Goal: Task Accomplishment & Management: Use online tool/utility

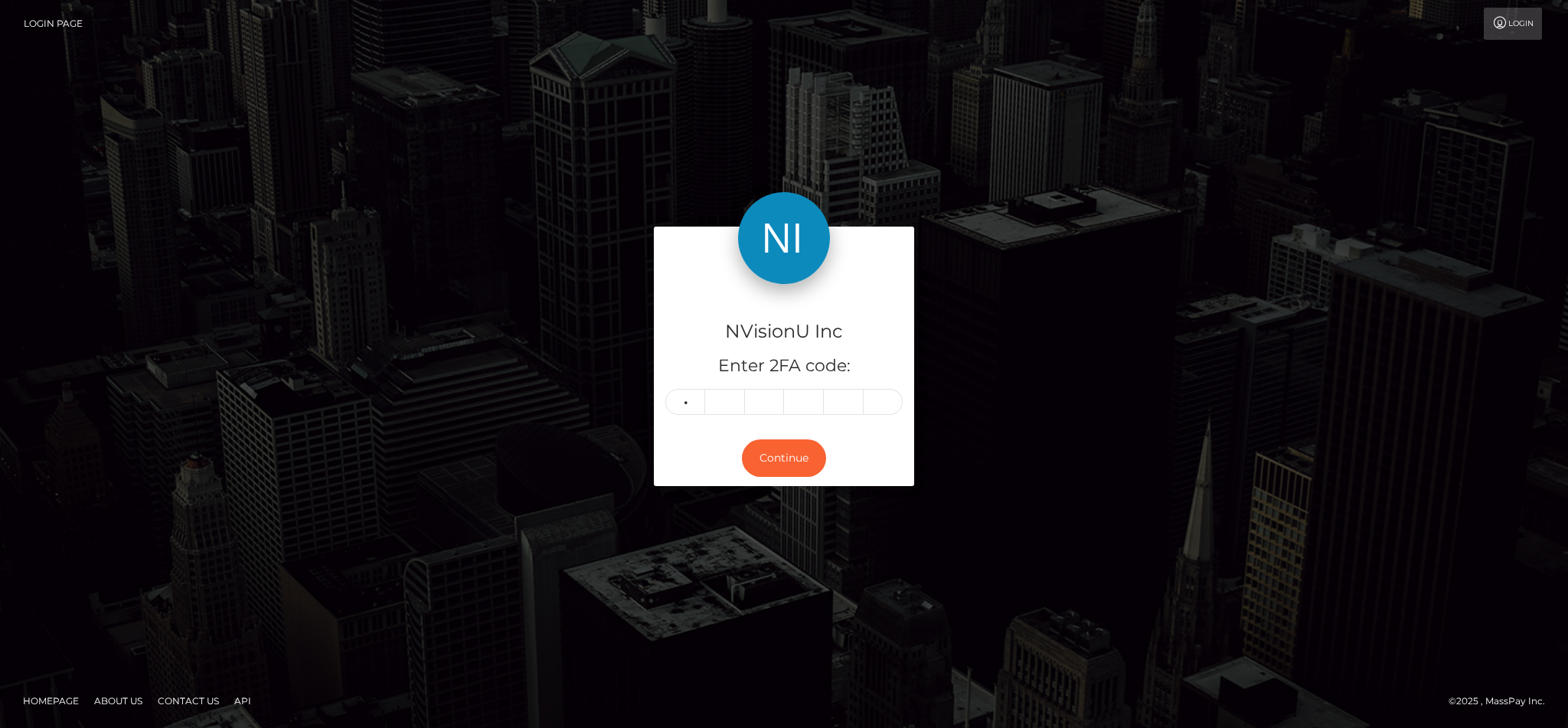
type input "1"
type input "9"
type input "5"
type input "7"
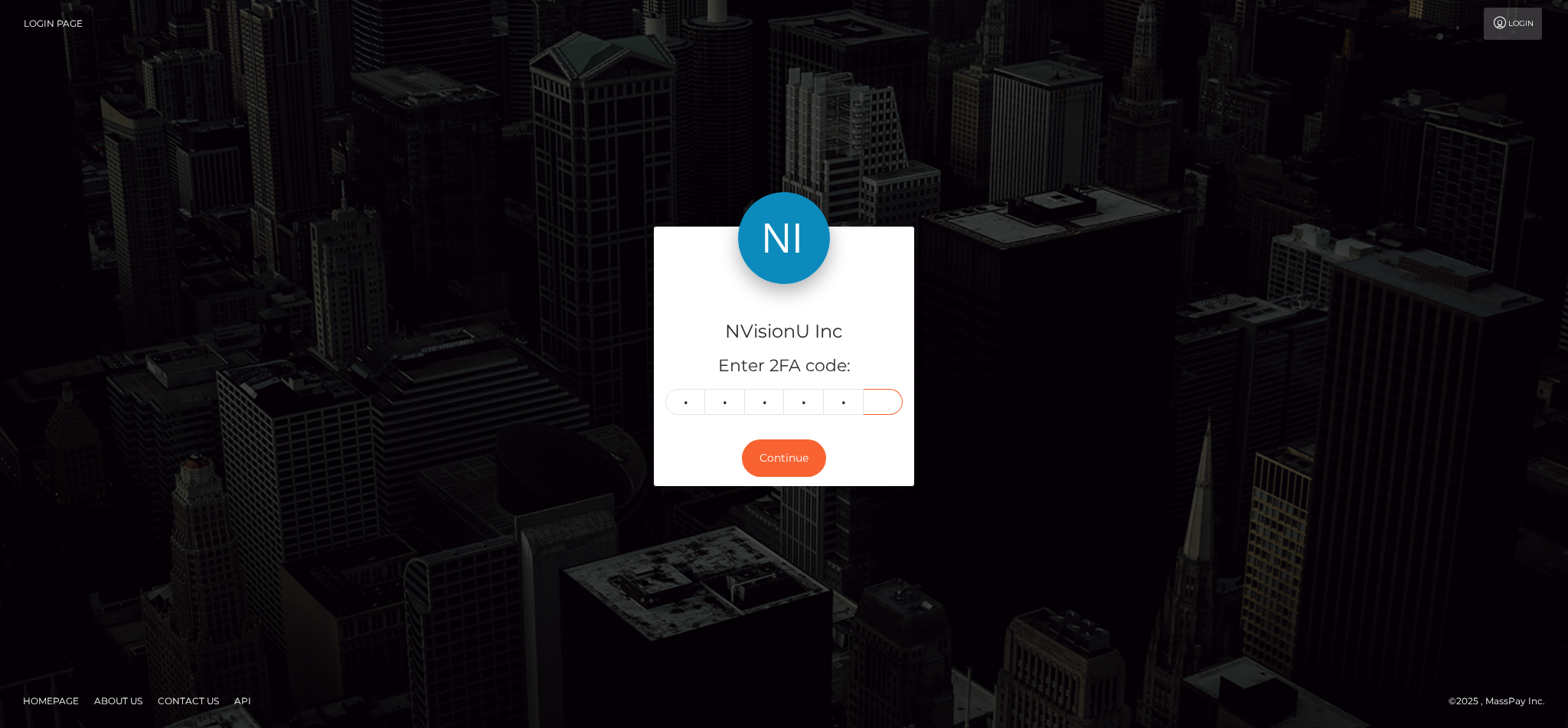
type input "0"
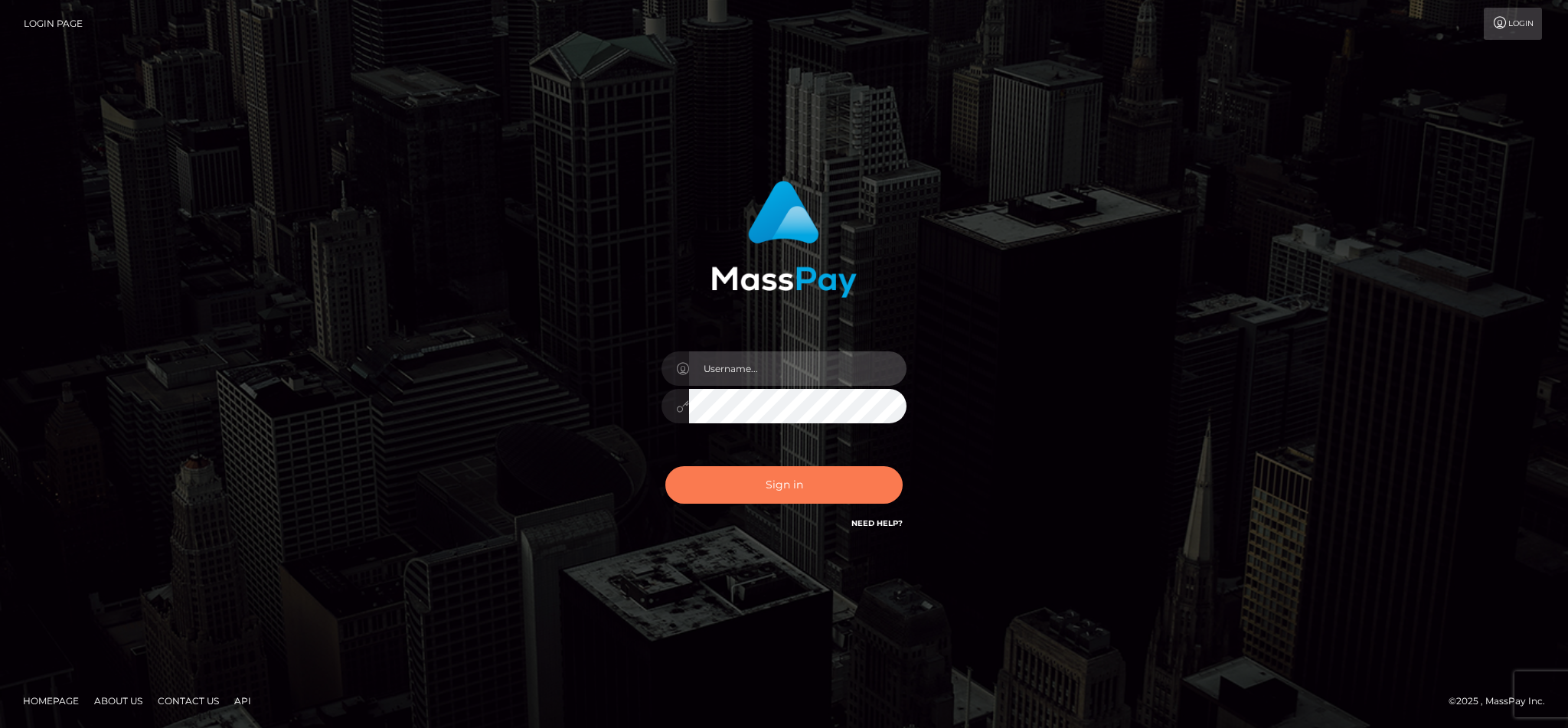
type input "cgomez.nvision"
click at [772, 479] on button "Sign in" at bounding box center [784, 484] width 237 height 37
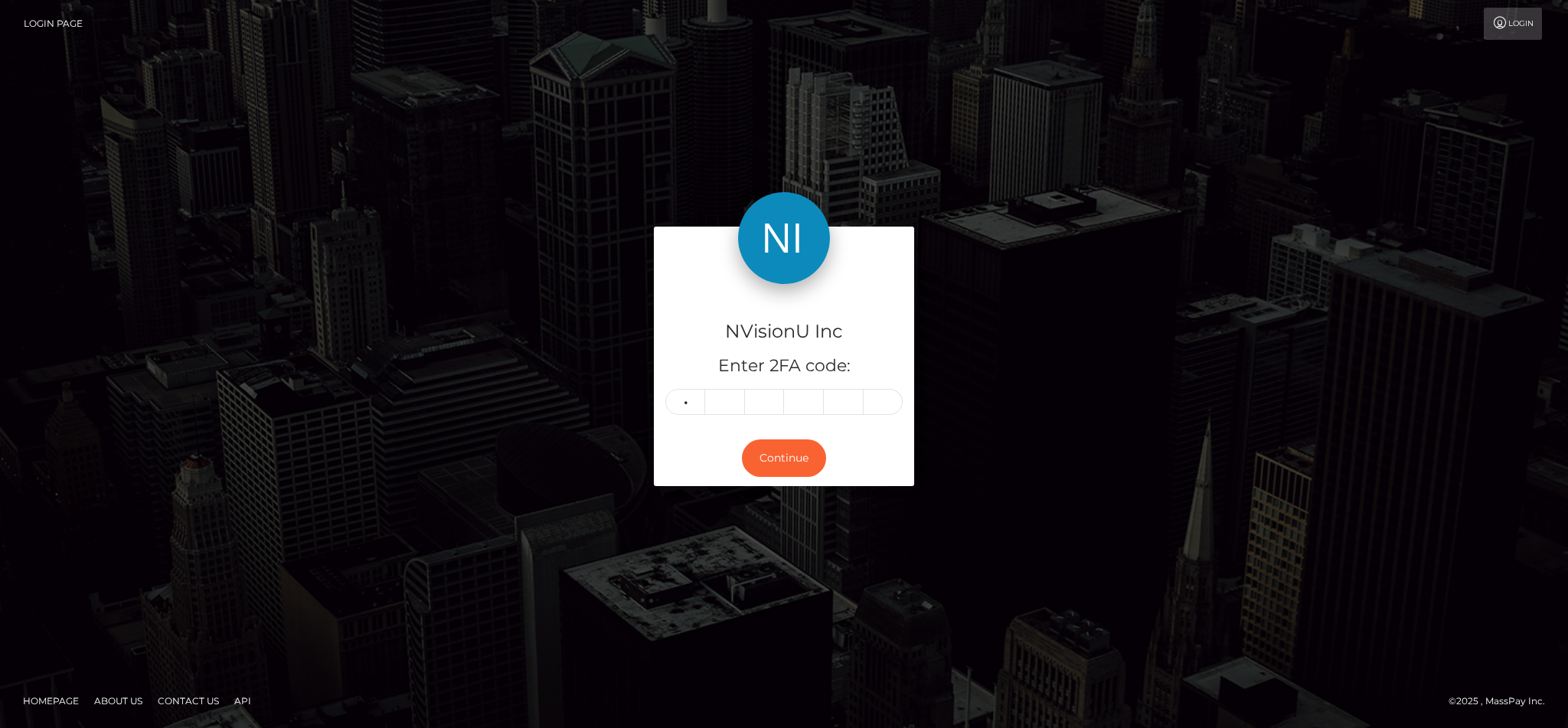
type input "1"
type input "9"
type input "5"
type input "7"
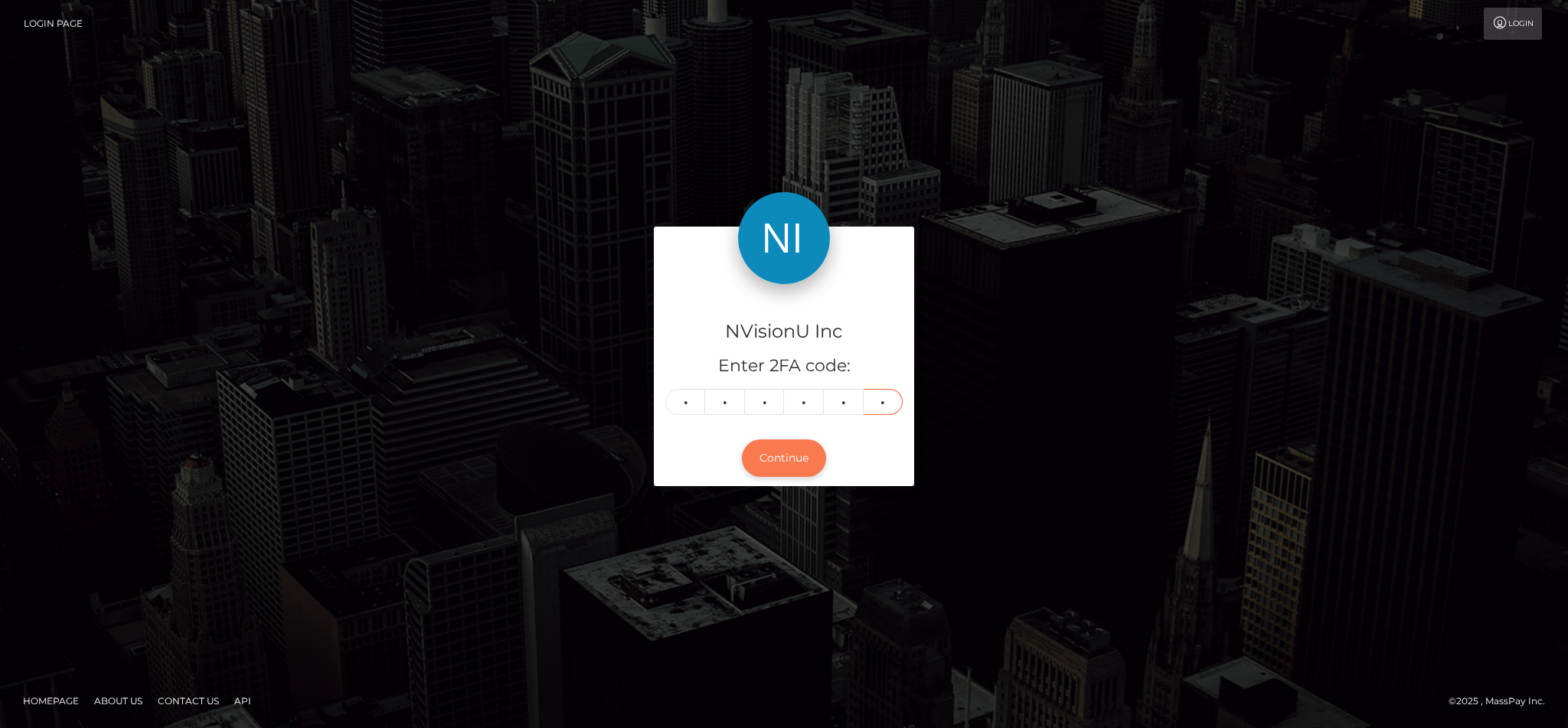
type input "0"
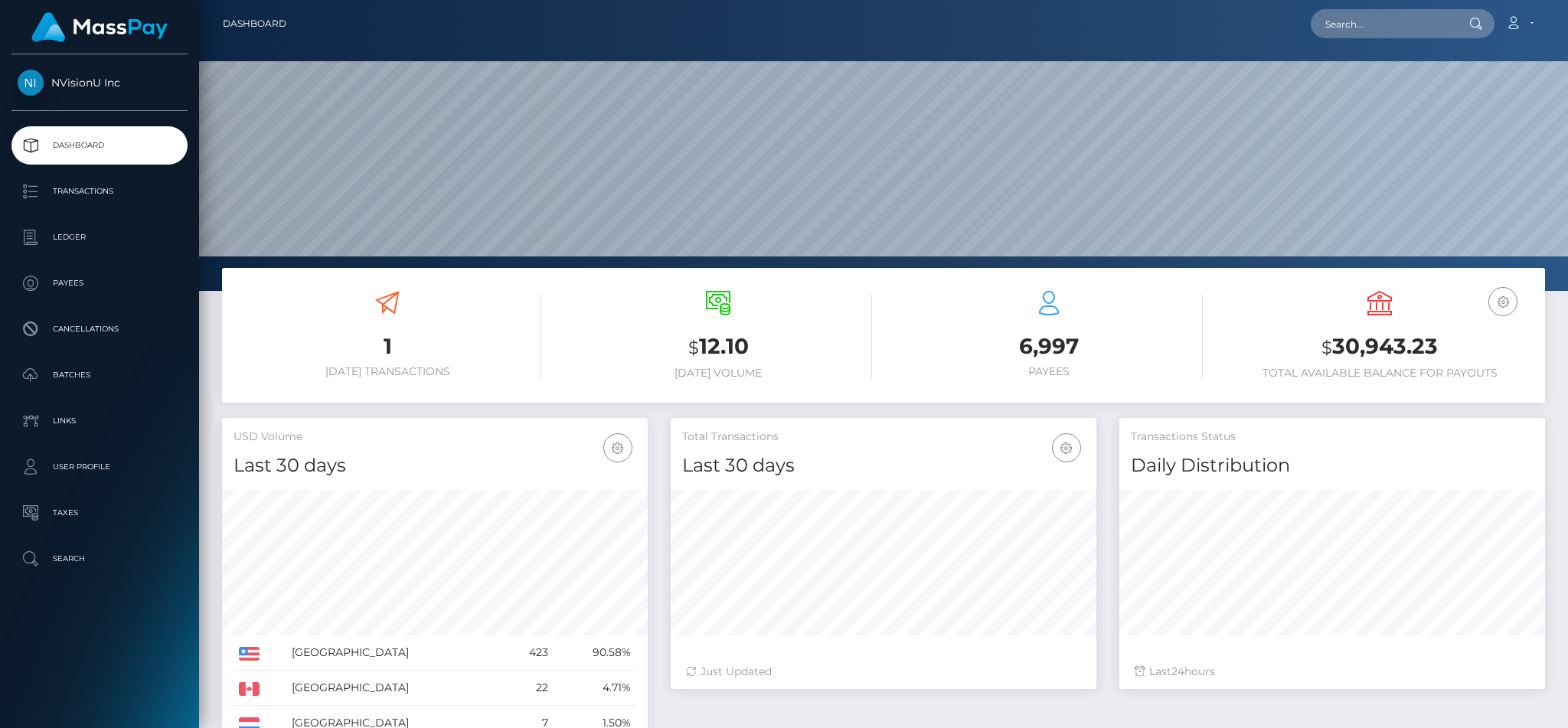
scroll to position [272, 425]
click at [54, 381] on p "Batches" at bounding box center [100, 376] width 164 height 23
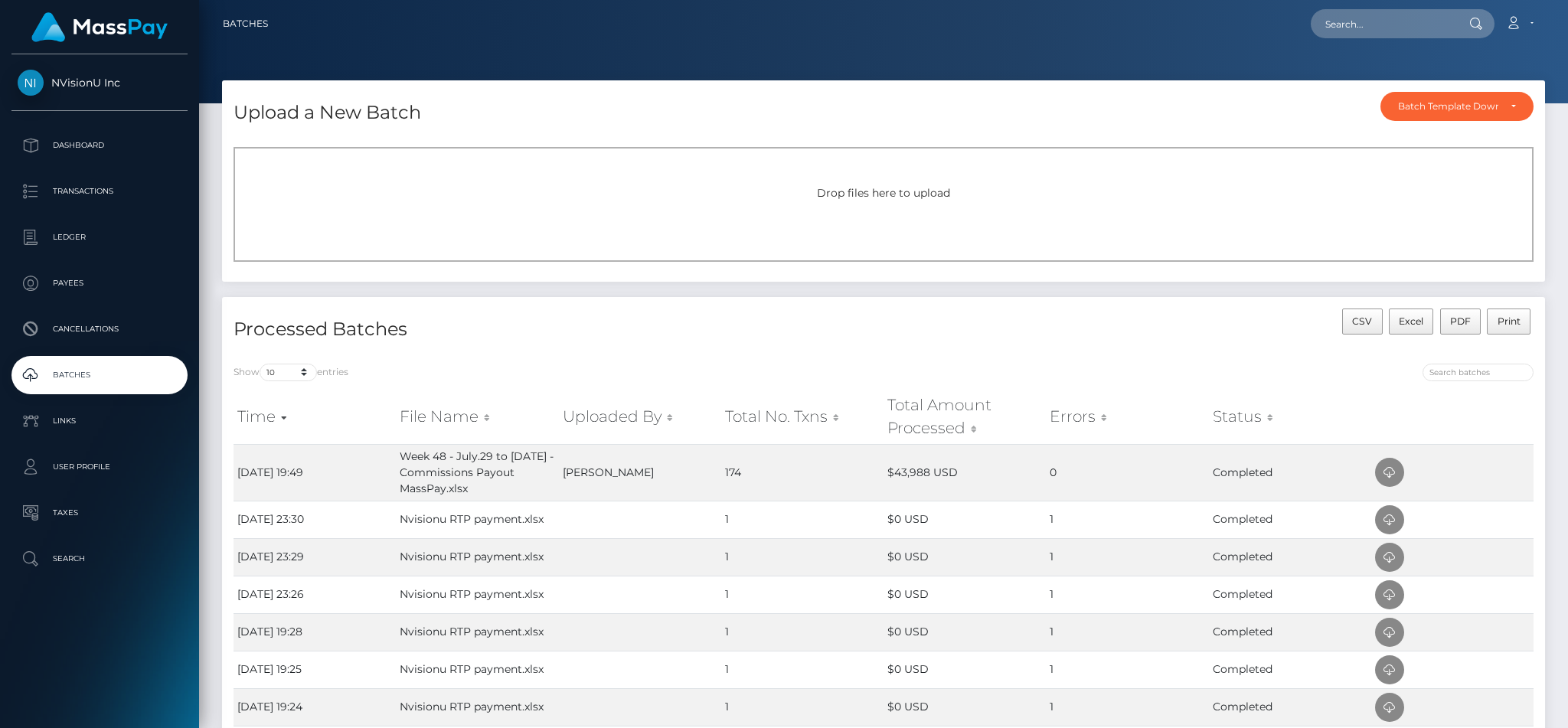
click at [443, 197] on div "Drop files here to upload" at bounding box center [883, 192] width 1266 height 16
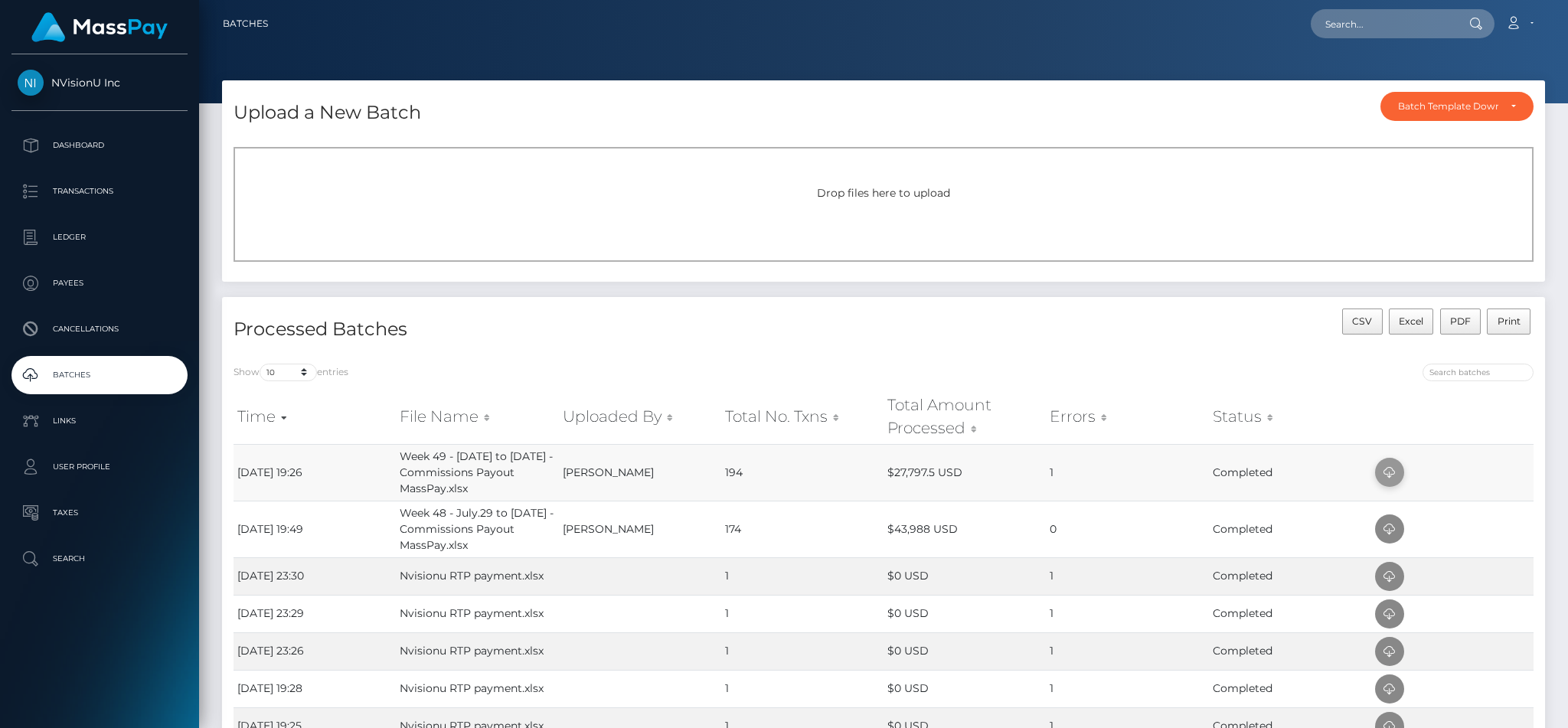
click at [1389, 475] on icon at bounding box center [1390, 473] width 18 height 19
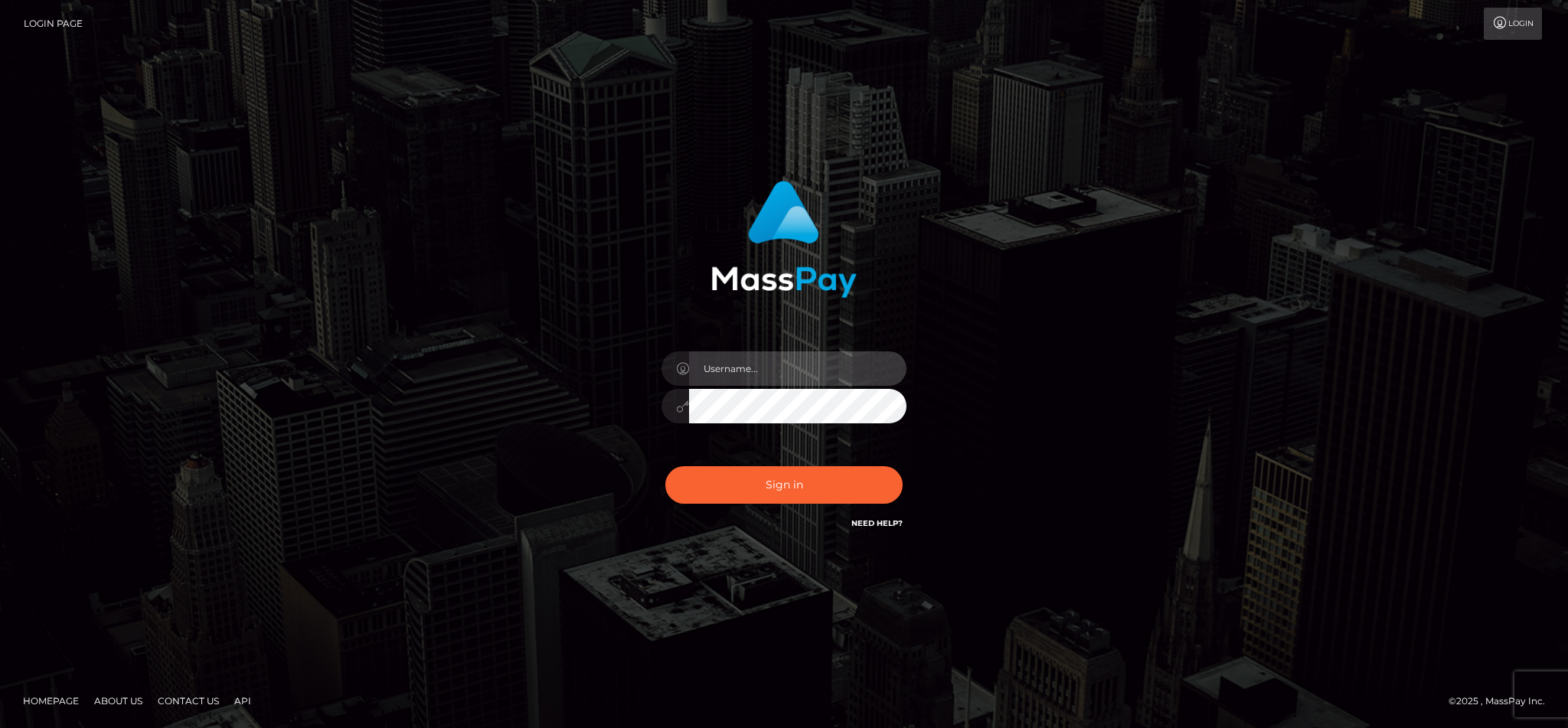
type input "cgomez.nvision"
click at [834, 504] on div "Sign in Need Help?" at bounding box center [784, 491] width 268 height 68
click at [817, 495] on button "Sign in" at bounding box center [784, 484] width 237 height 37
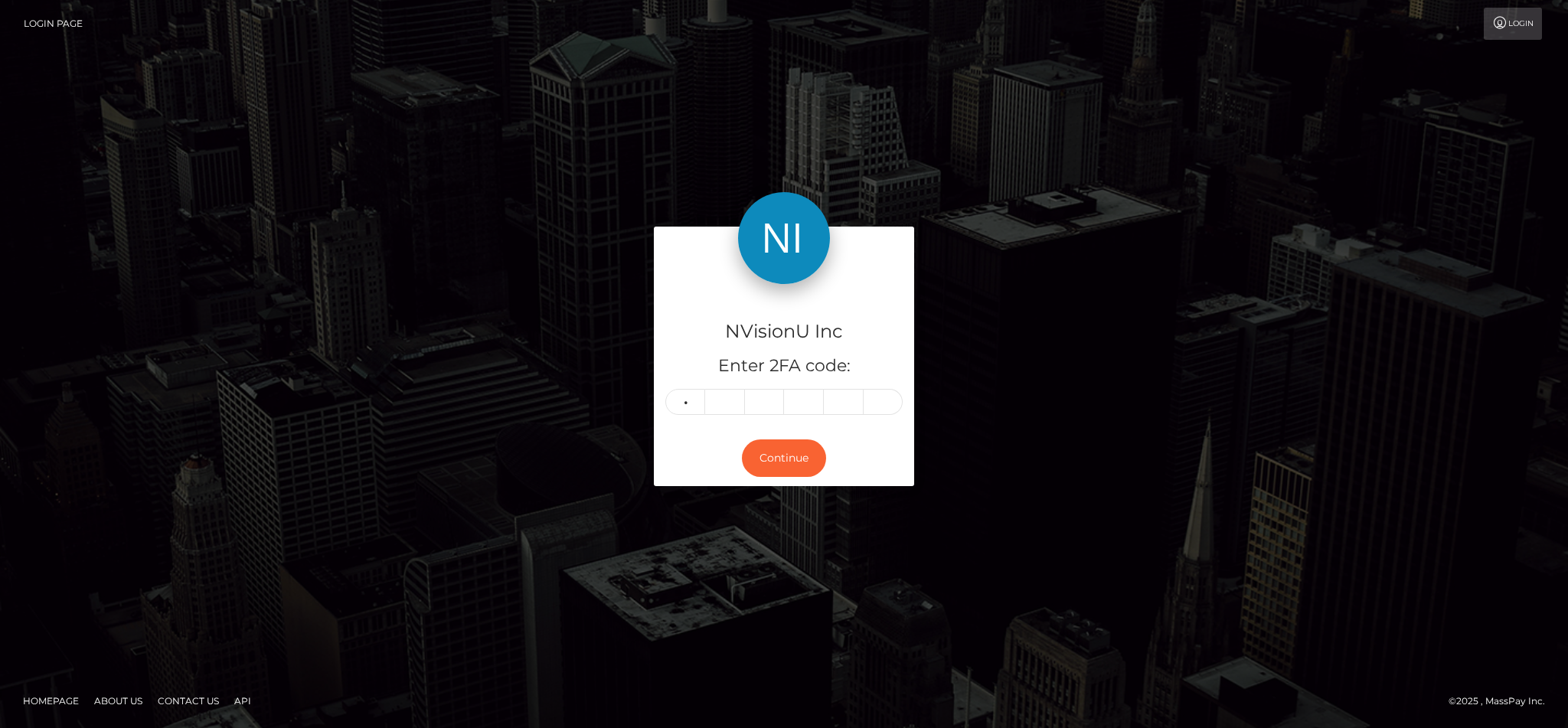
type input "5"
type input "1"
type input "3"
type input "0"
type input "1"
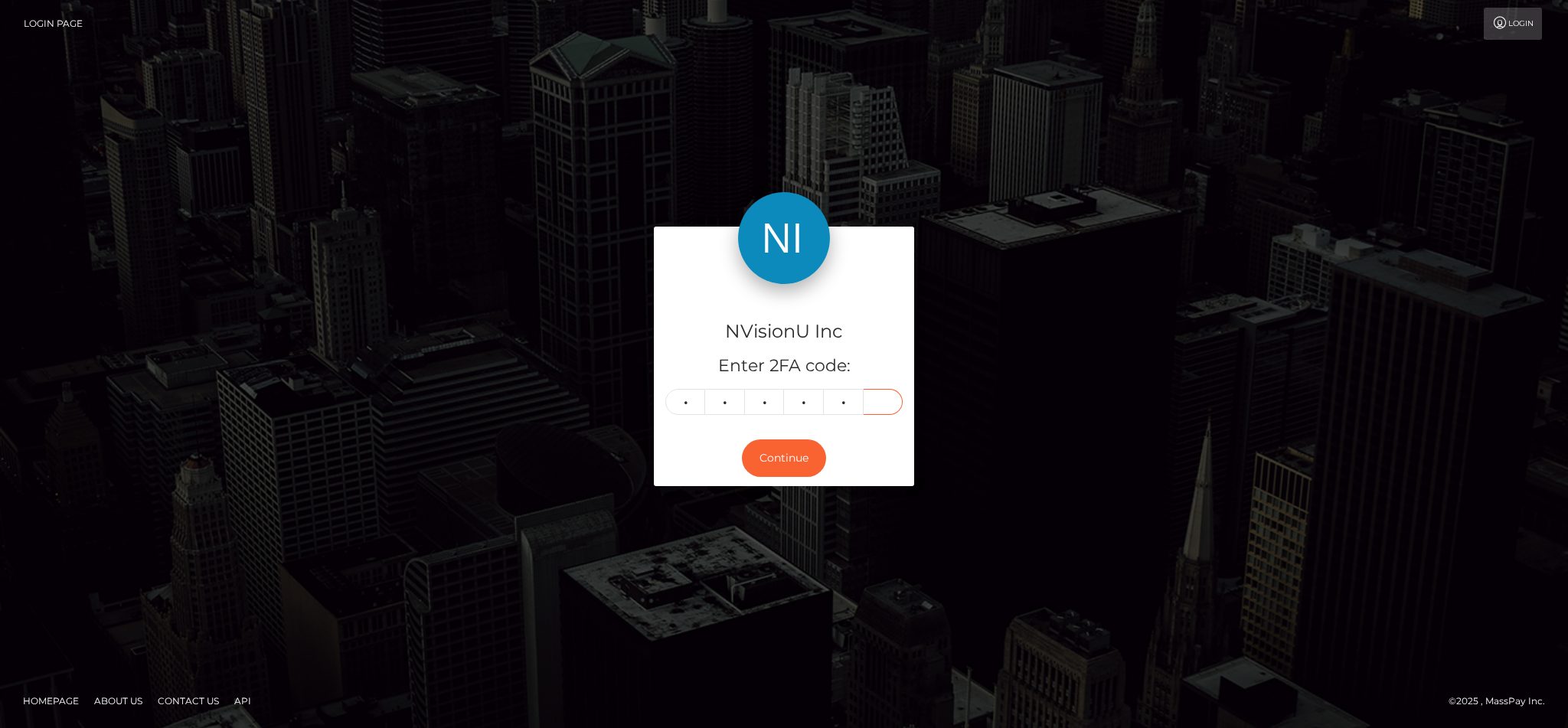
type input "5"
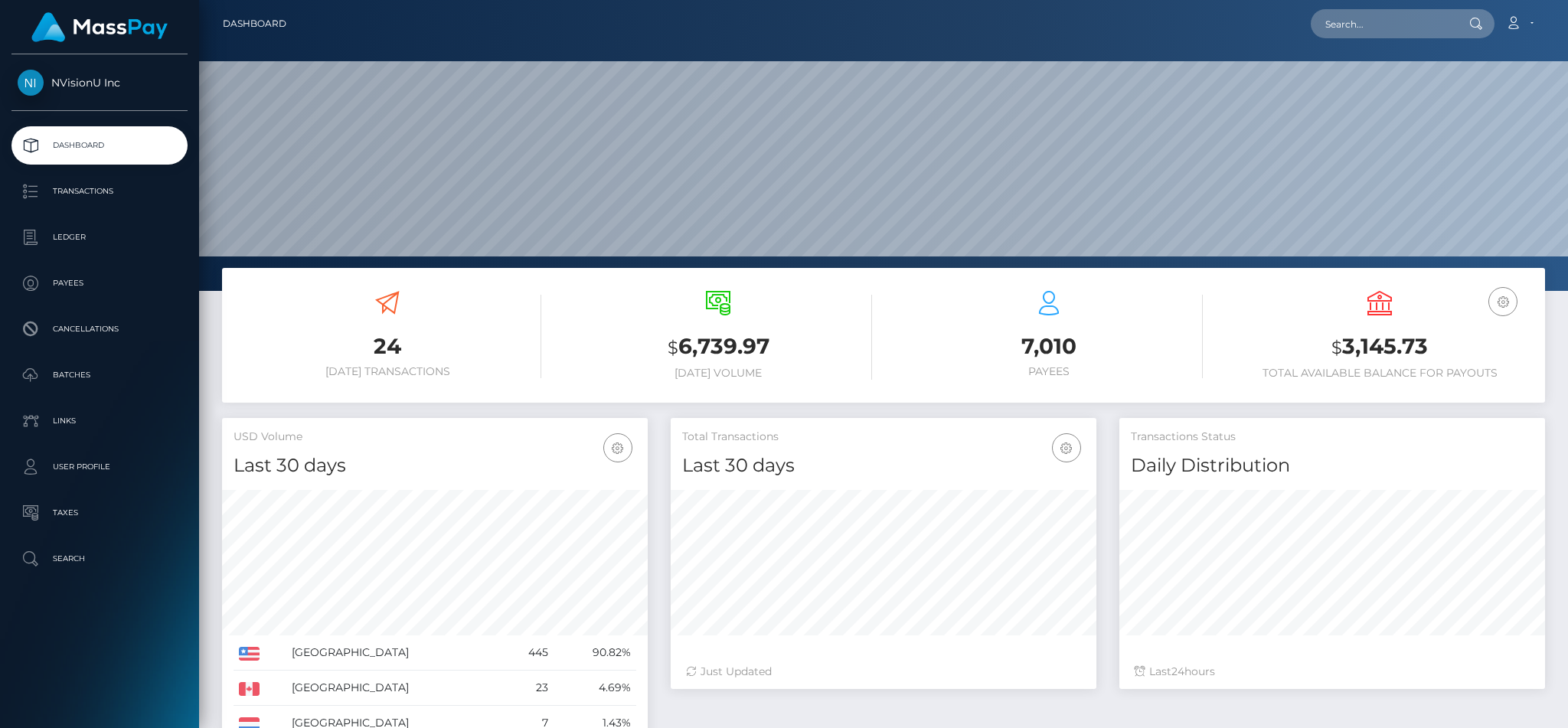
scroll to position [272, 425]
click at [1397, 22] on input "text" at bounding box center [1383, 23] width 144 height 29
type input "g"
type input "c"
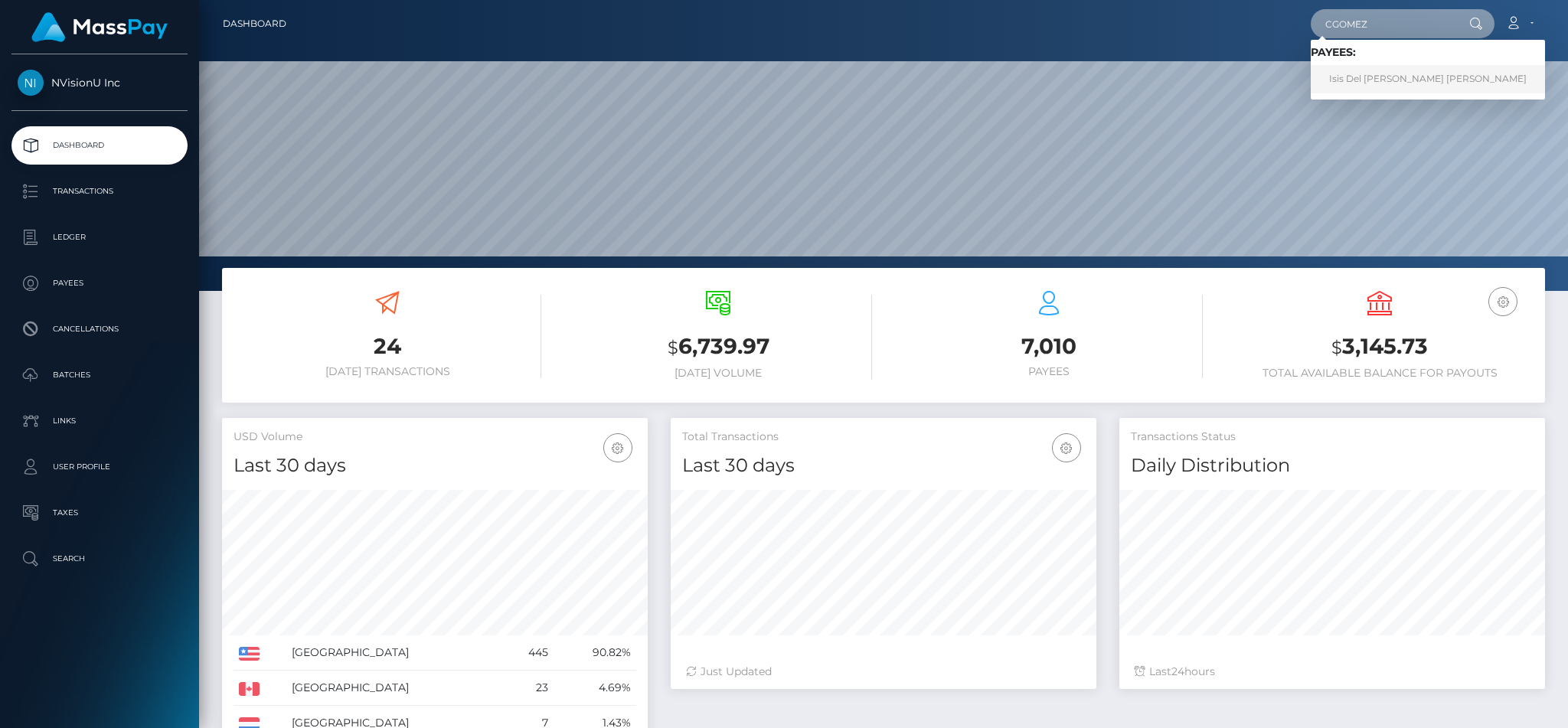
type input "CGOMEZ"
click at [1372, 73] on link "Isis Del Carmen Gomez Merino" at bounding box center [1428, 79] width 235 height 28
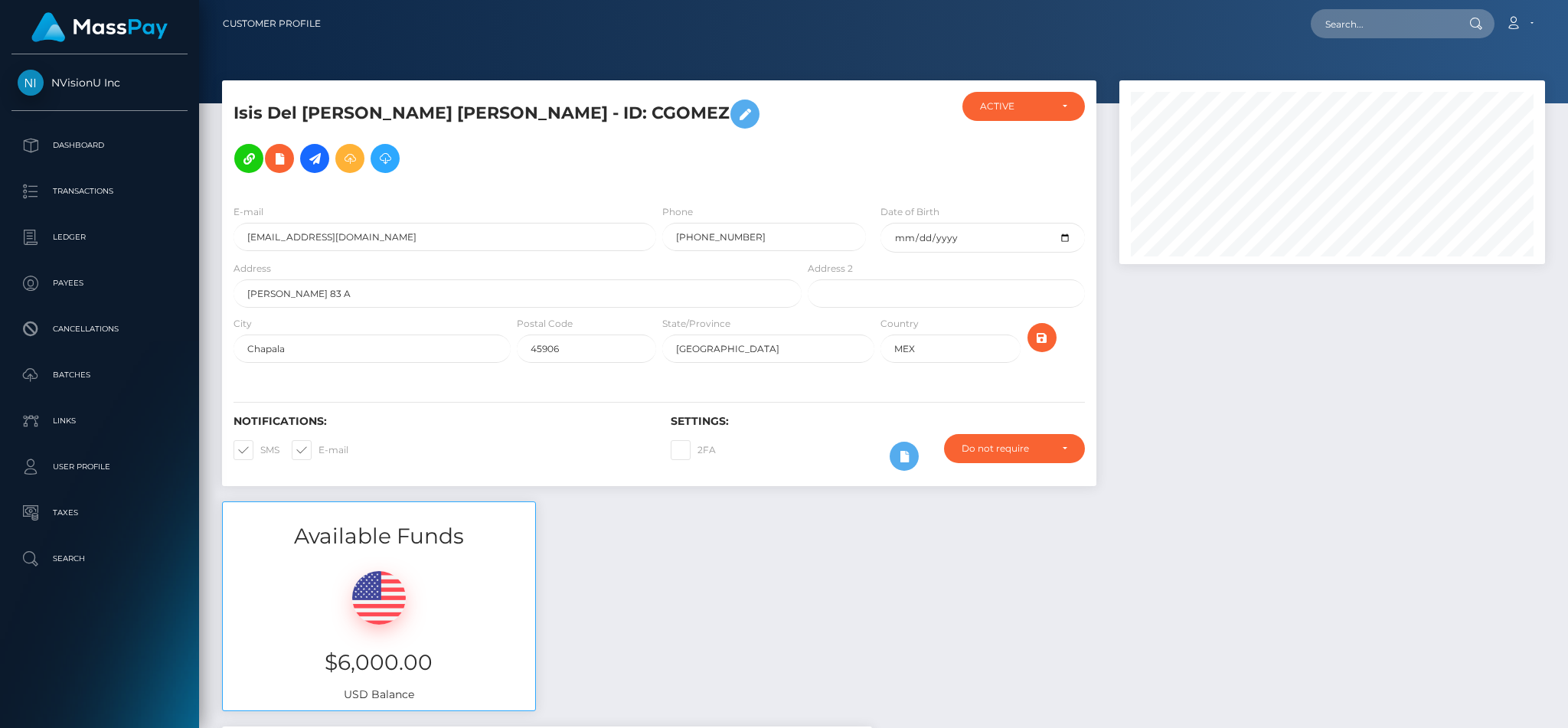
scroll to position [184, 425]
click at [335, 157] on button at bounding box center [349, 158] width 29 height 29
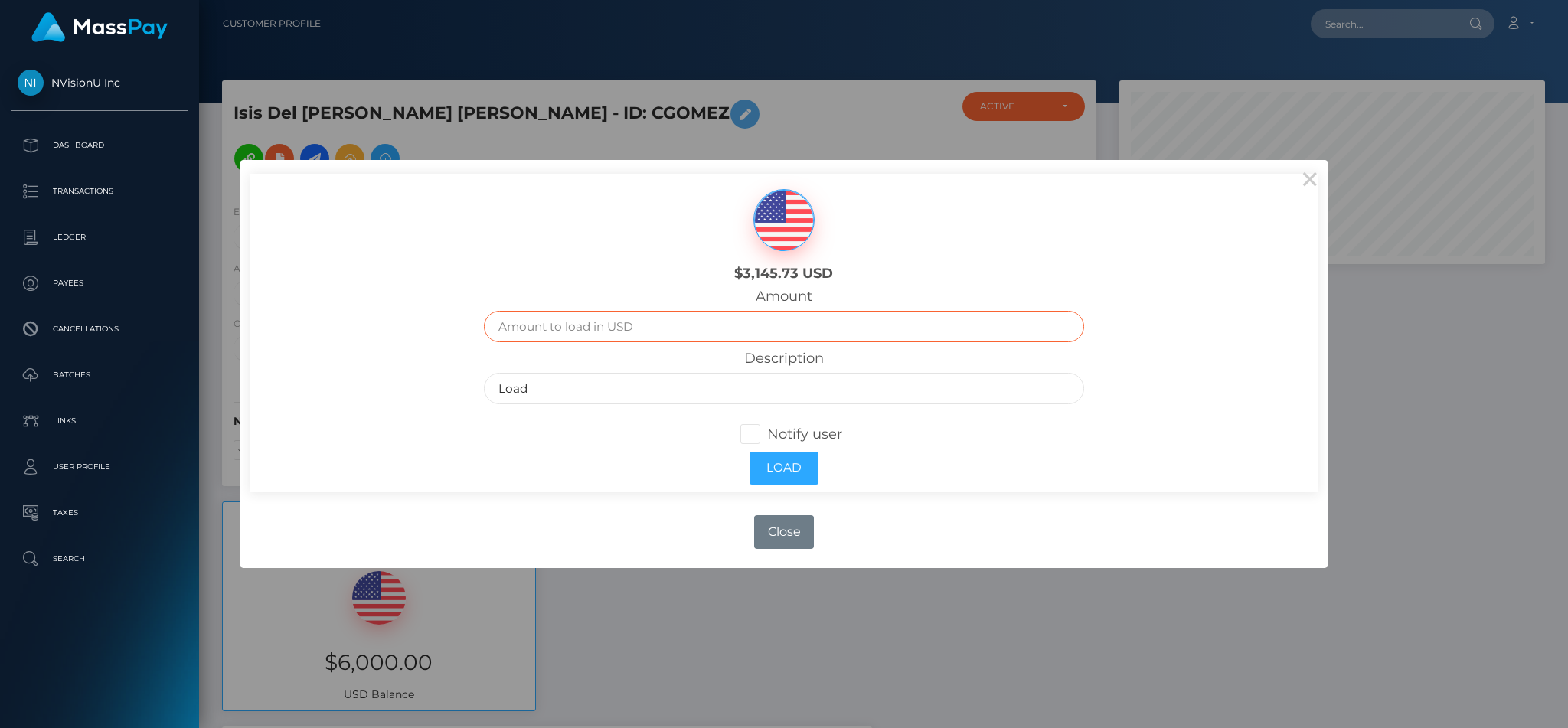
click at [695, 334] on input "text" at bounding box center [784, 327] width 600 height 32
type input "3000"
click at [701, 400] on input "Load" at bounding box center [784, 389] width 600 height 32
type input "L"
type input "Remaining from week 49"
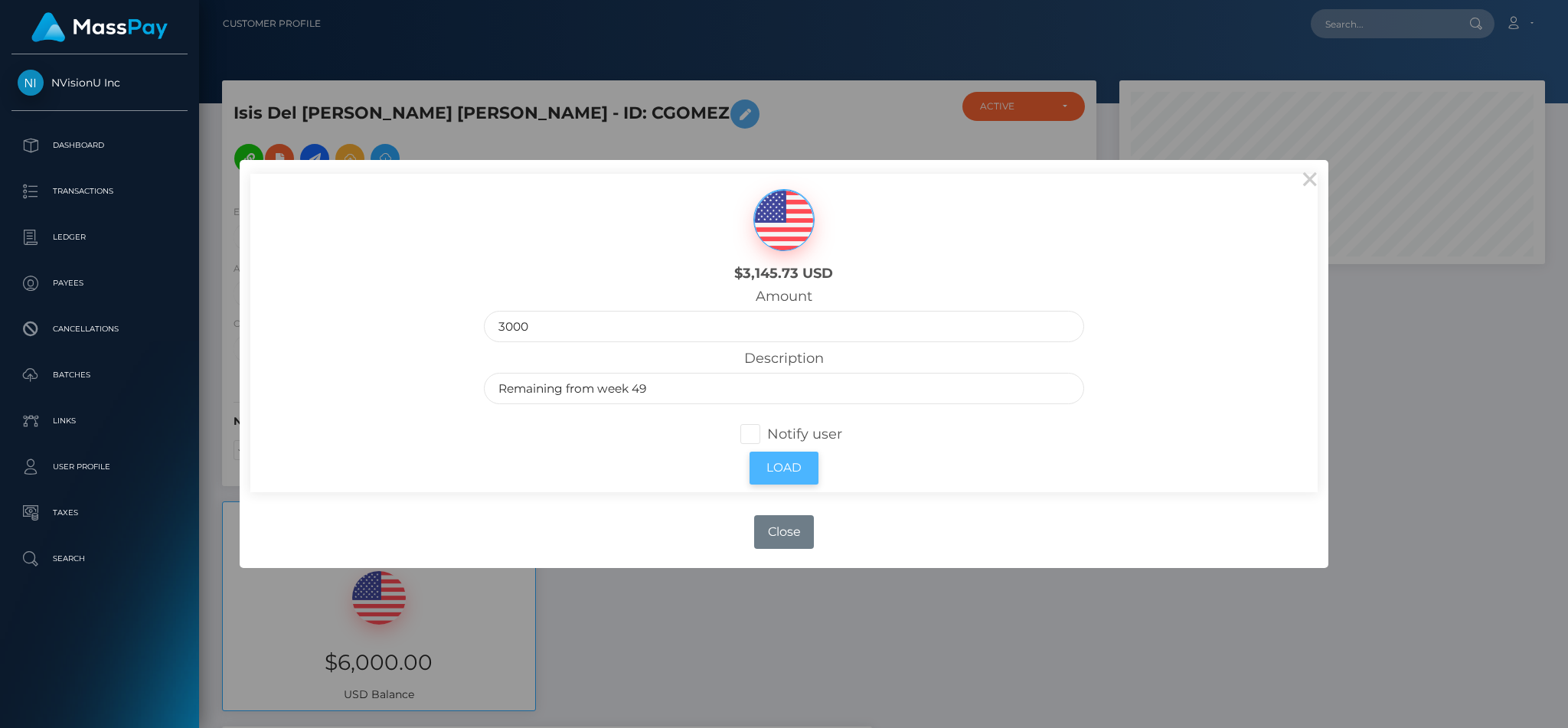
click at [784, 467] on button "Load" at bounding box center [784, 468] width 69 height 33
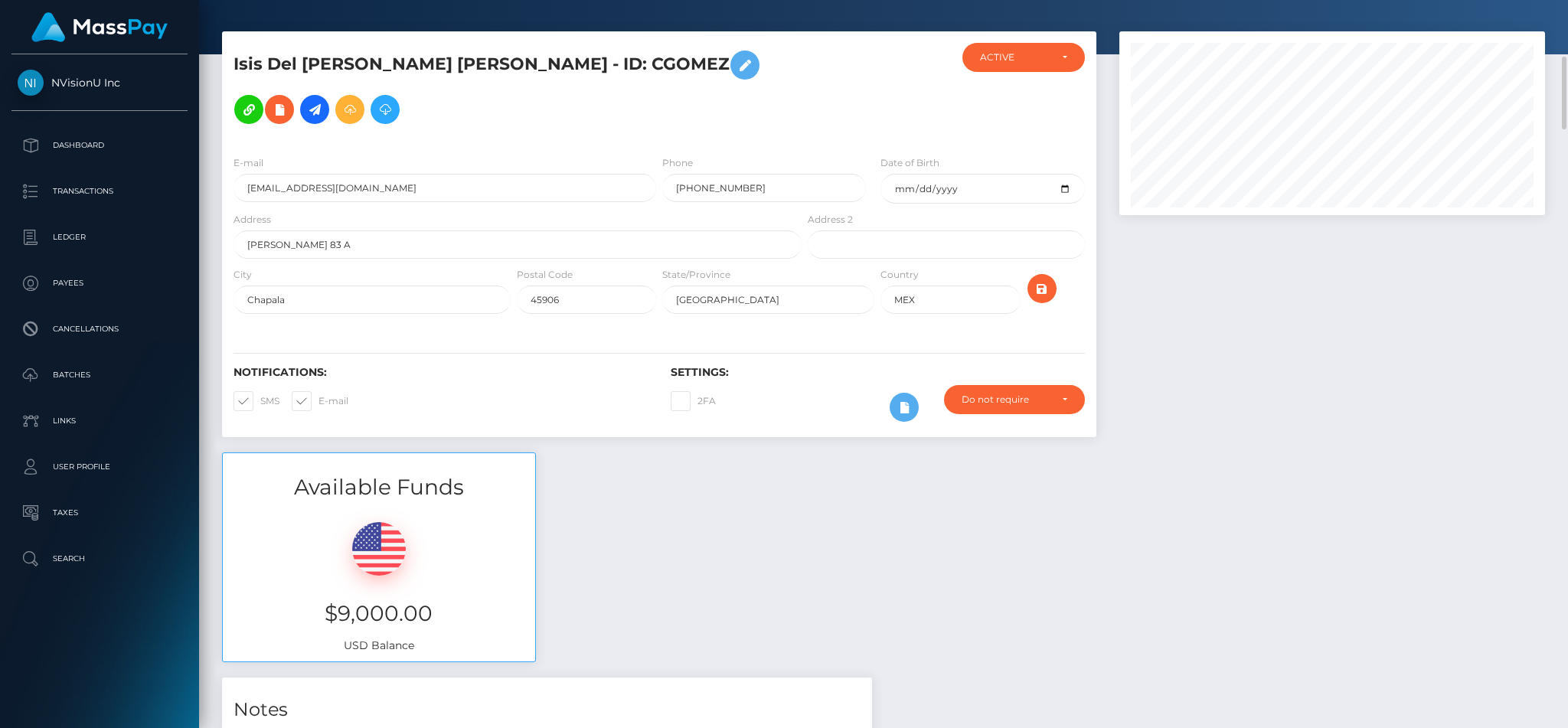
scroll to position [47, 0]
